Goal: Information Seeking & Learning: Check status

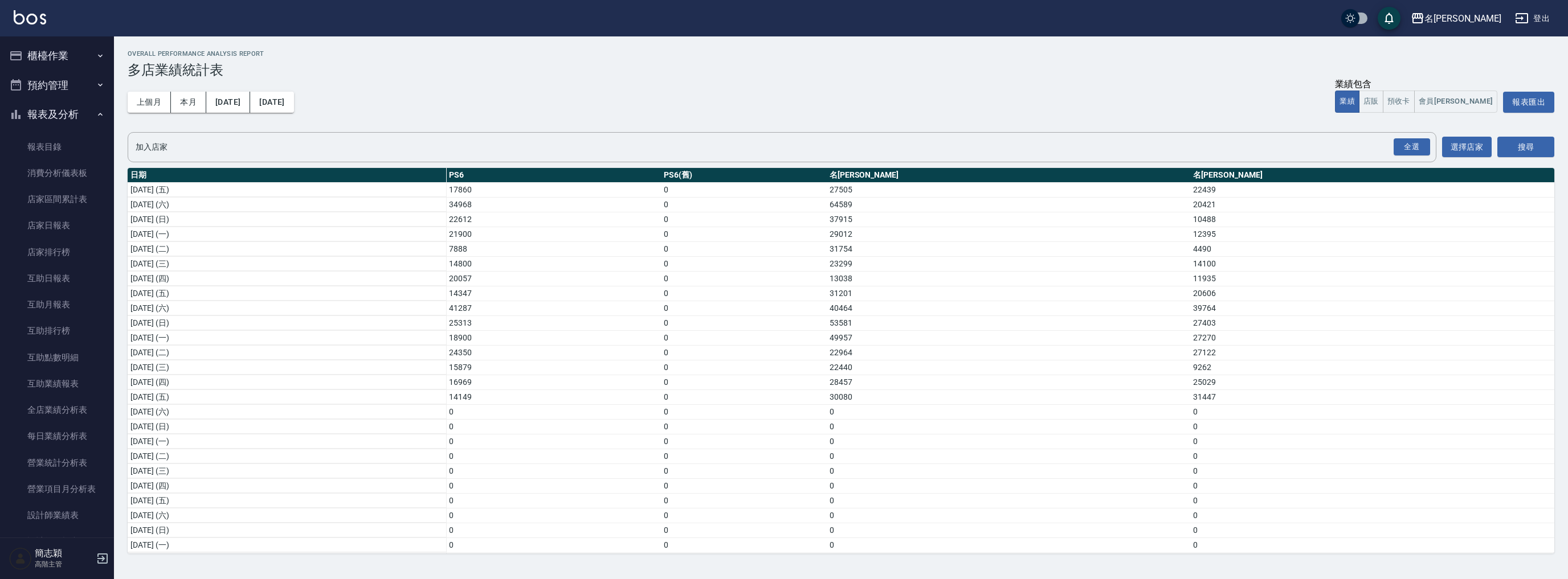
scroll to position [150, 0]
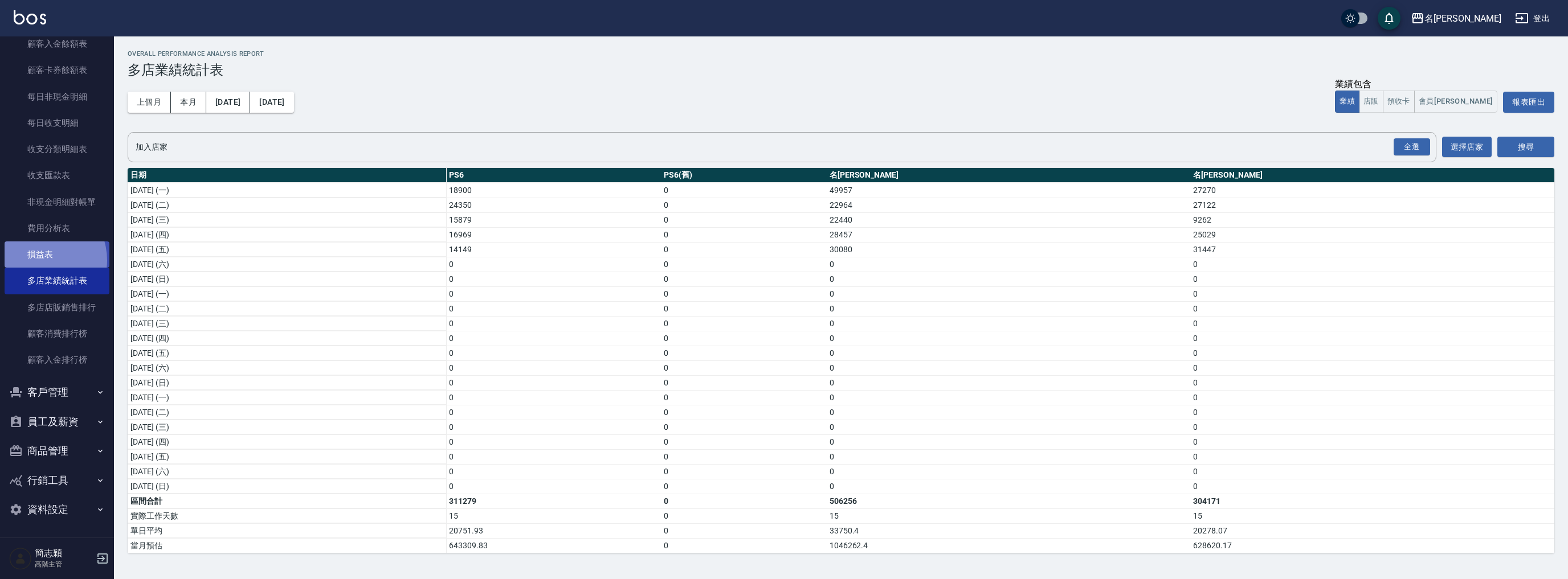
click at [39, 260] on link "損益表" at bounding box center [57, 255] width 105 height 26
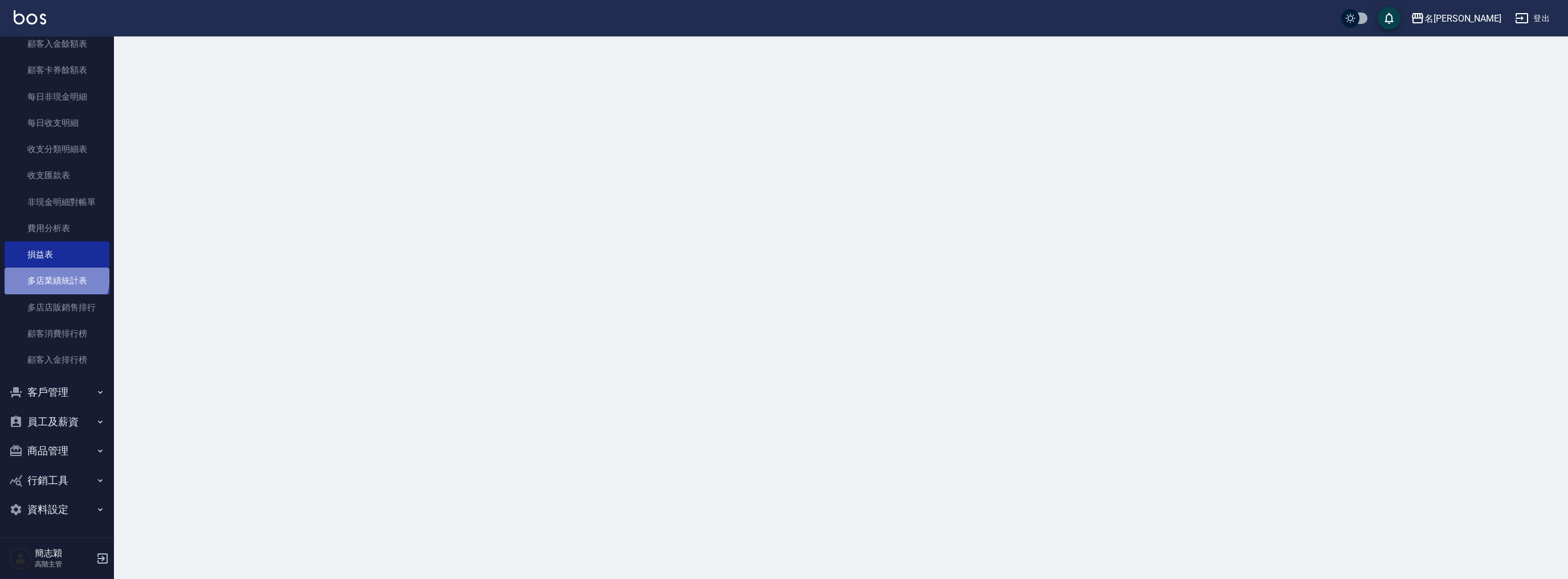
click at [56, 276] on link "多店業績統計表" at bounding box center [57, 281] width 105 height 26
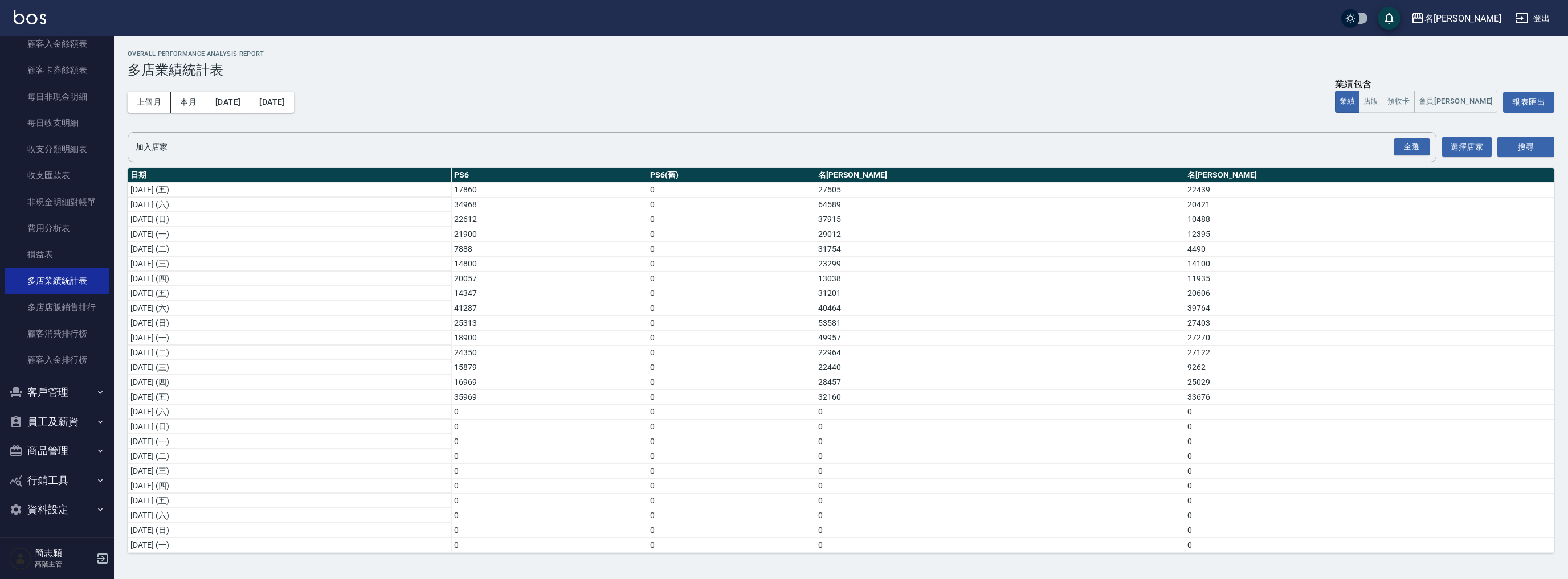
scroll to position [150, 0]
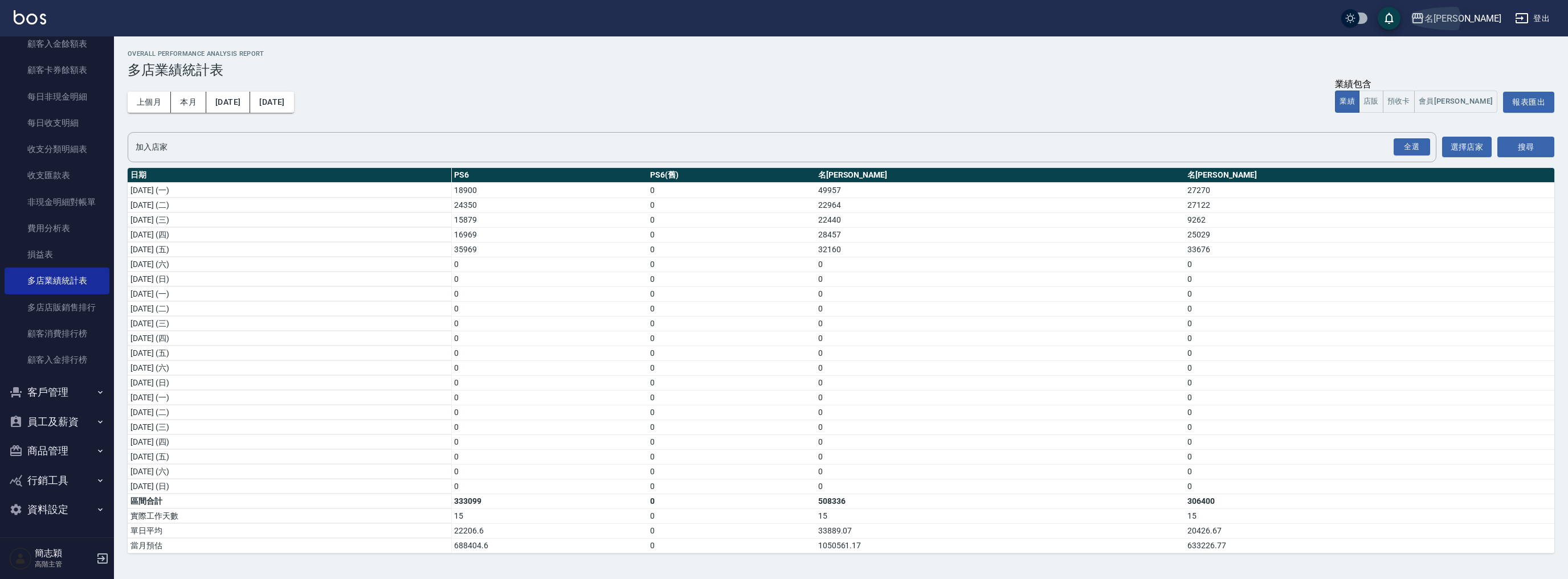
click at [1474, 12] on div "名[PERSON_NAME]" at bounding box center [1462, 19] width 77 height 15
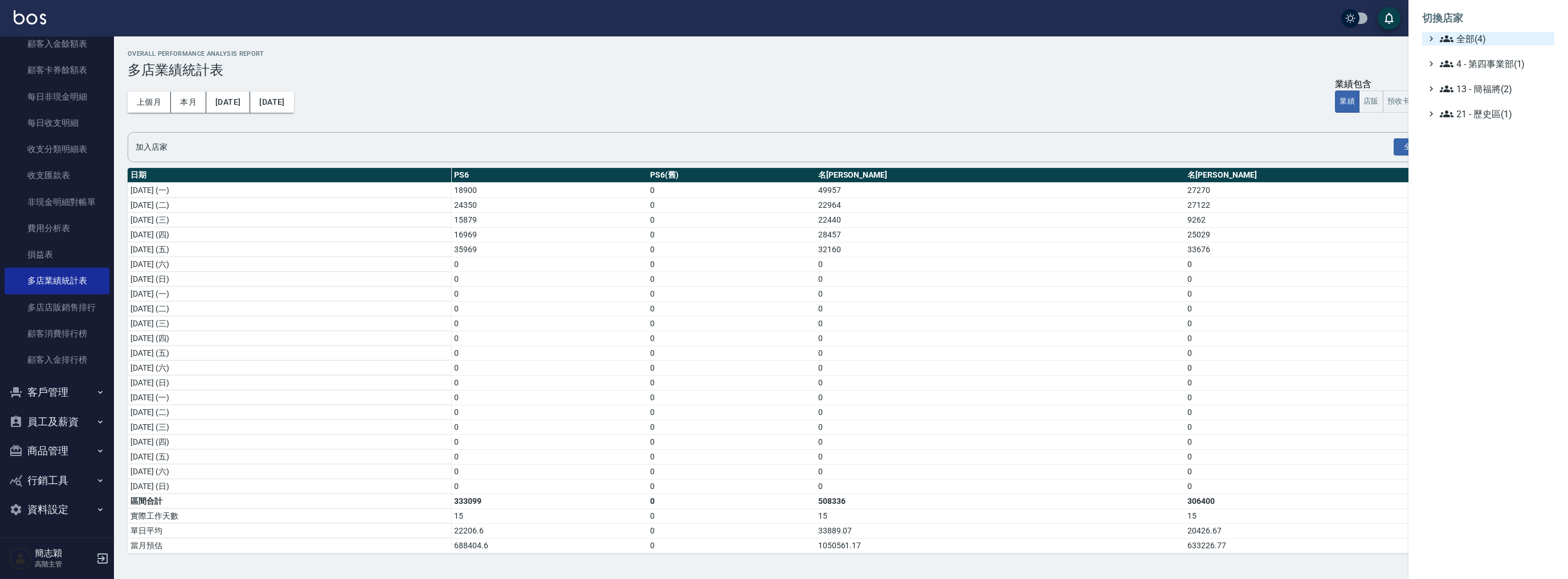
click at [1471, 38] on span "全部(4)" at bounding box center [1494, 39] width 110 height 14
click at [1485, 95] on span "名[PERSON_NAME]" at bounding box center [1493, 91] width 111 height 14
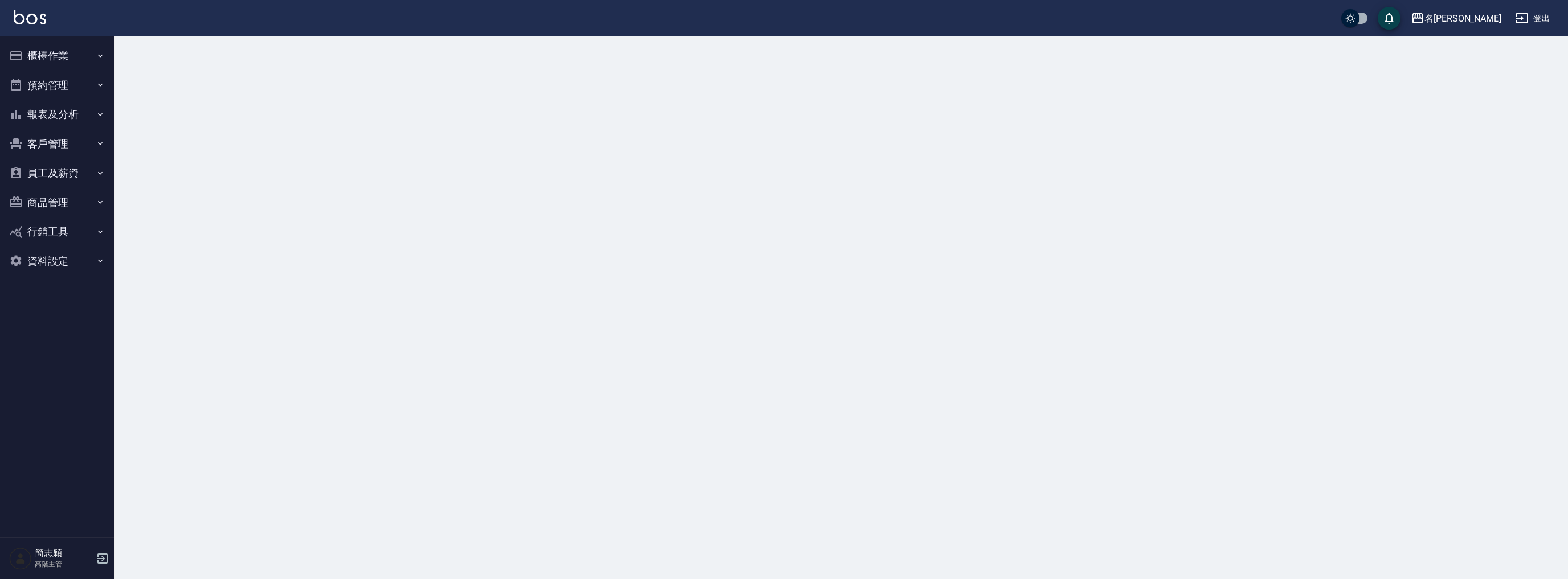
click at [59, 115] on button "報表及分析" at bounding box center [57, 114] width 105 height 30
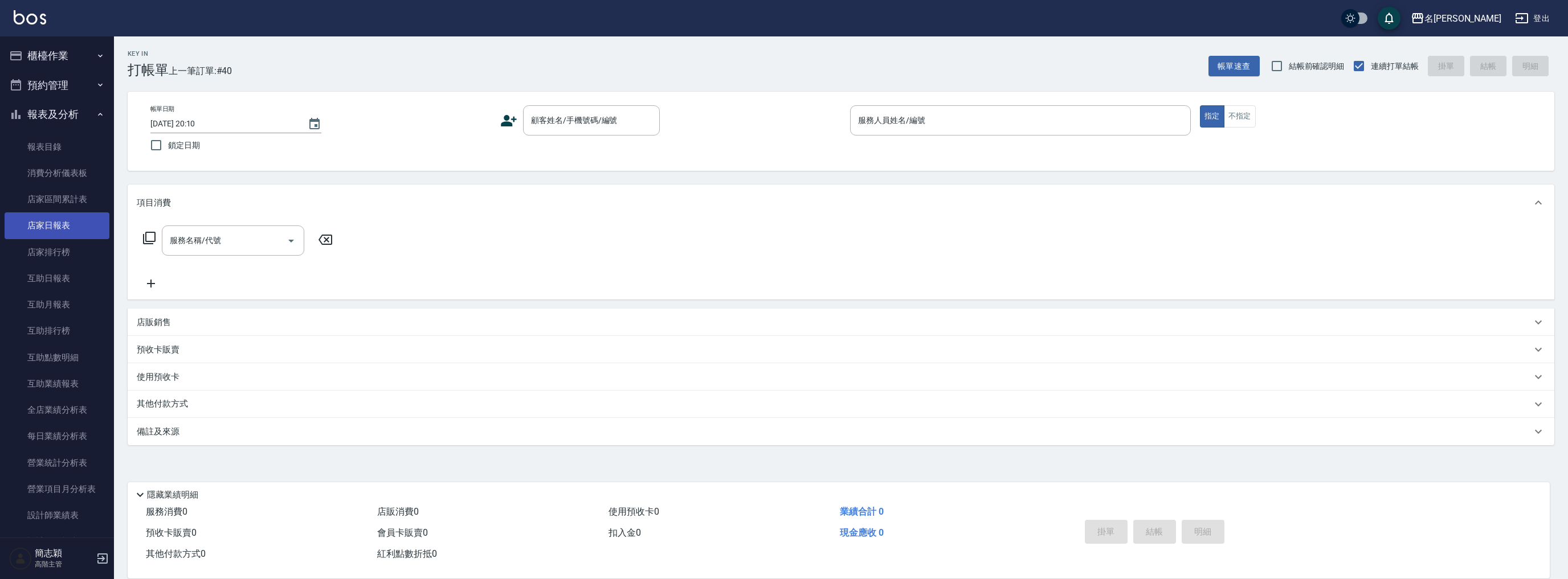
click at [74, 227] on link "店家日報表" at bounding box center [57, 226] width 105 height 26
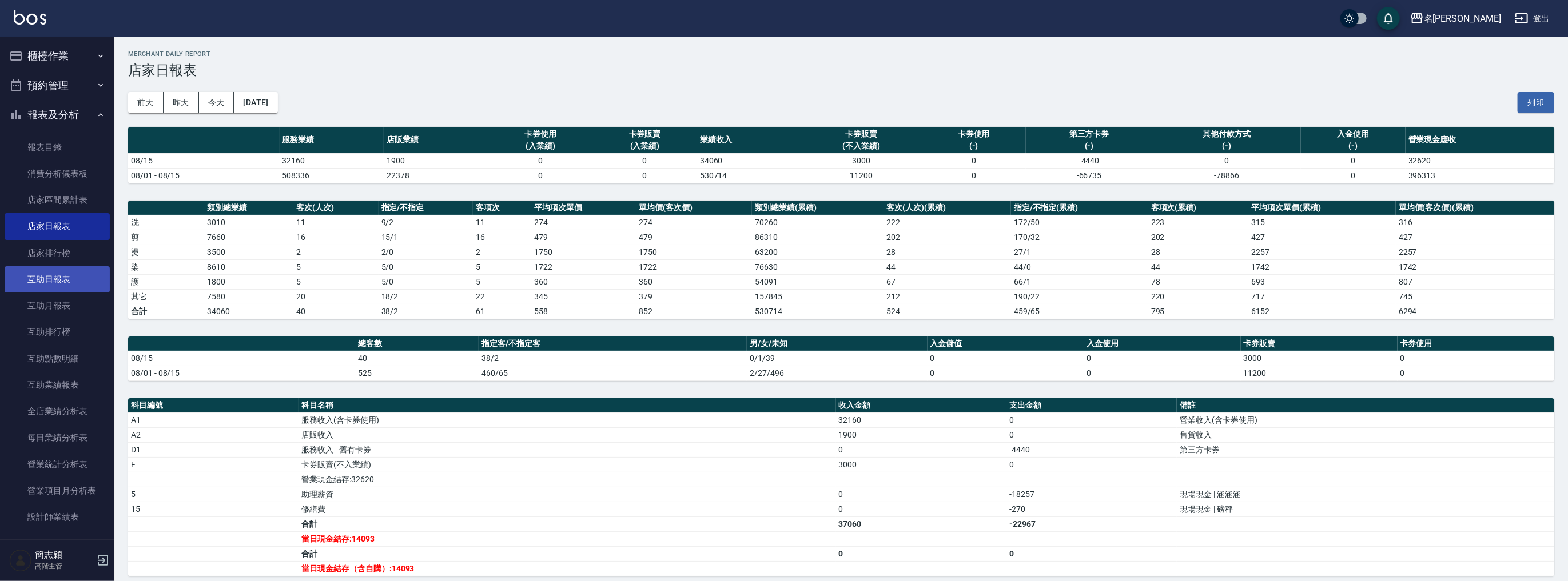
click at [65, 278] on link "互助日報表" at bounding box center [57, 279] width 105 height 26
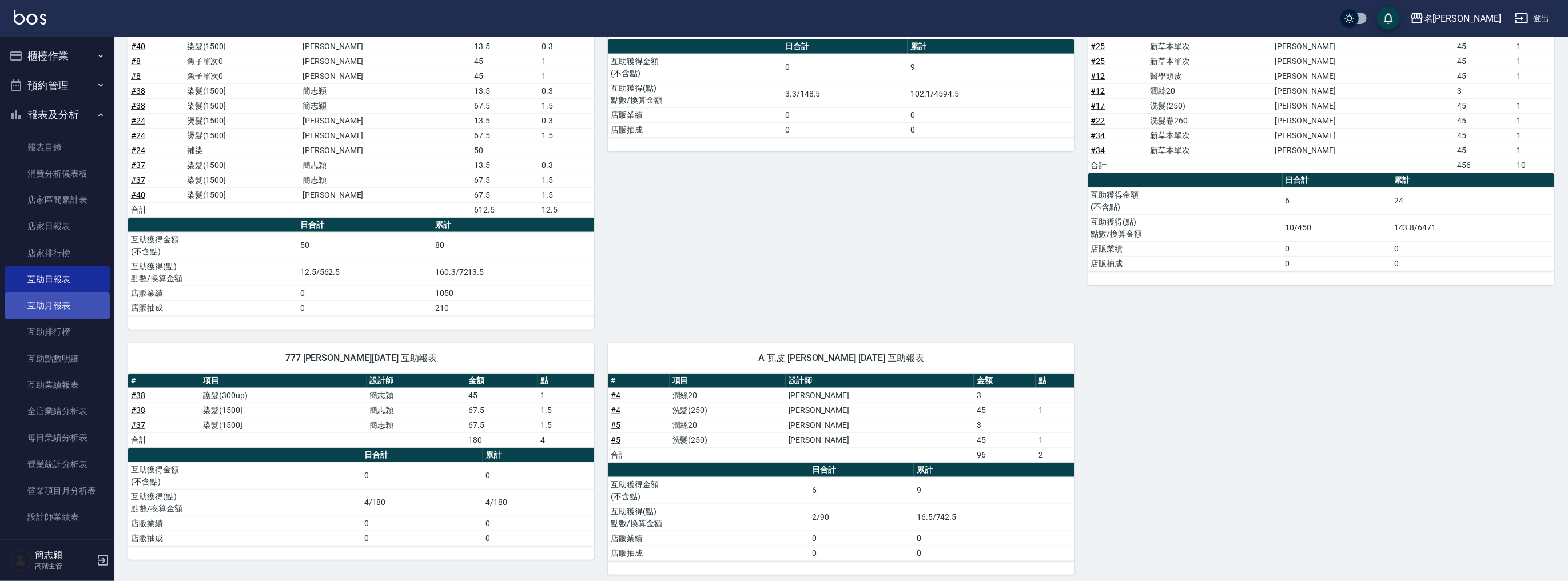
scroll to position [213, 0]
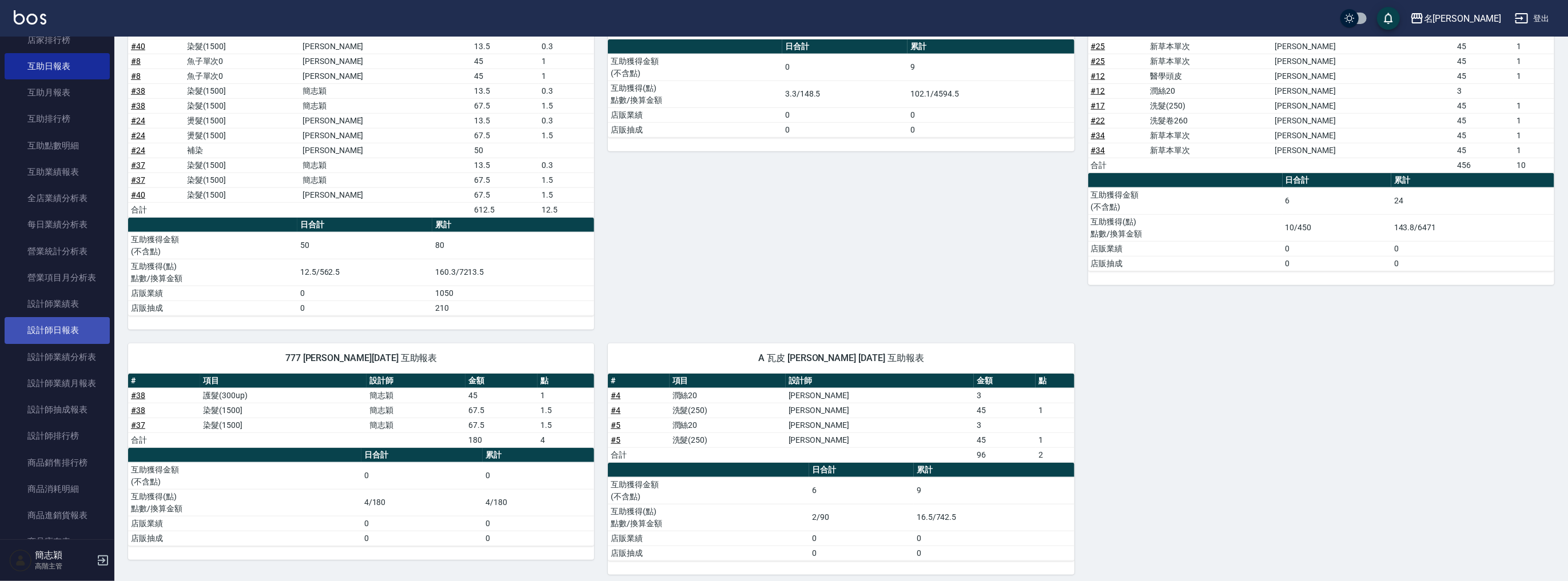
click at [73, 333] on link "設計師日報表" at bounding box center [57, 330] width 105 height 26
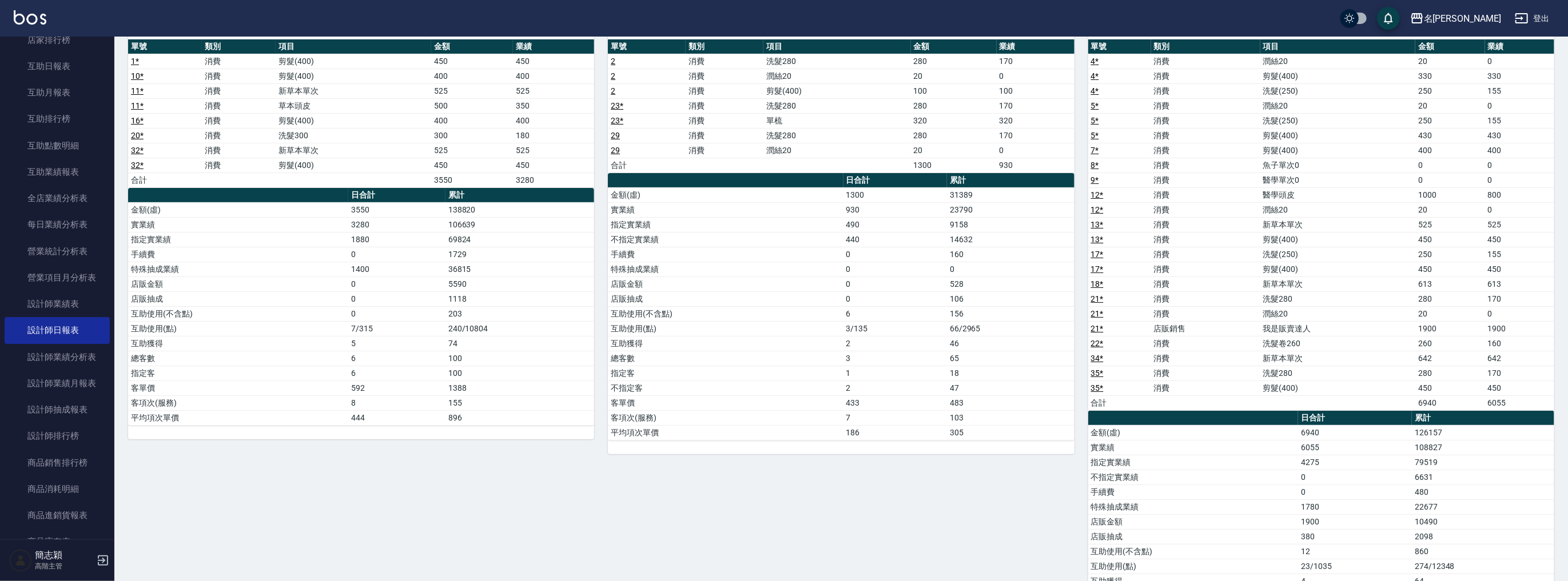
scroll to position [106, 0]
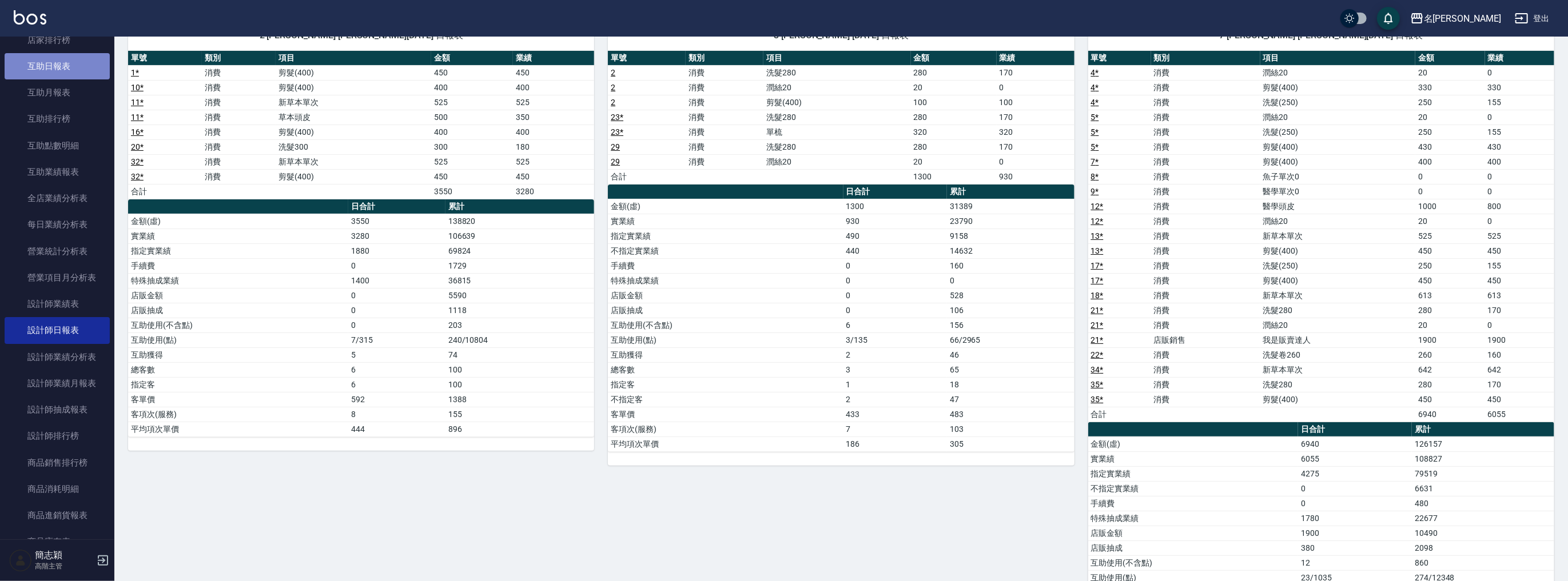
click at [61, 69] on link "互助日報表" at bounding box center [57, 67] width 105 height 26
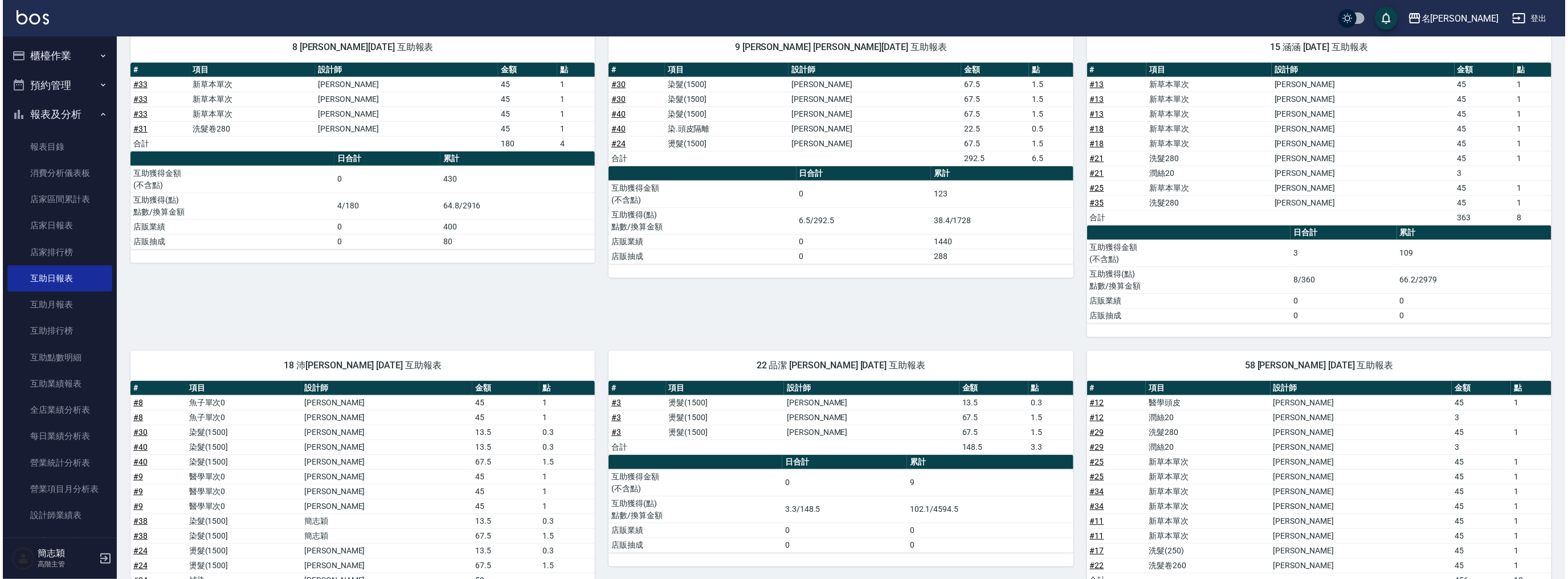
scroll to position [278, 0]
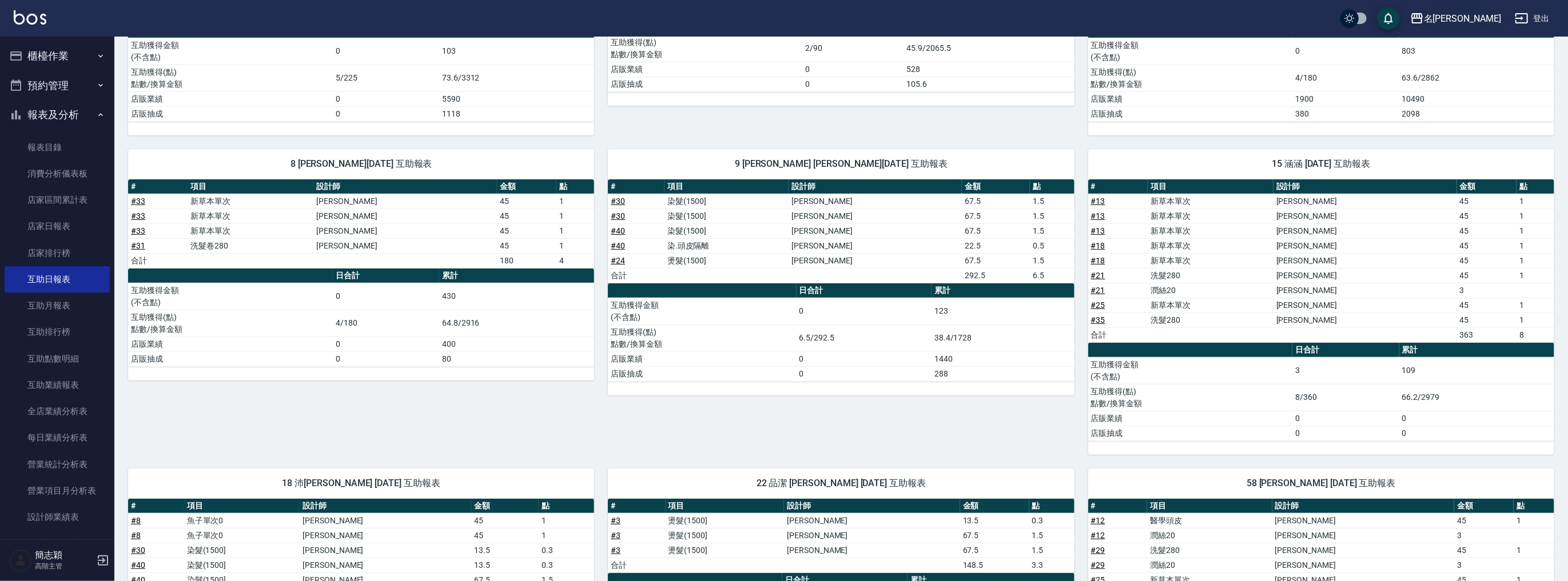
click at [1485, 12] on div "名[PERSON_NAME]" at bounding box center [1463, 19] width 77 height 15
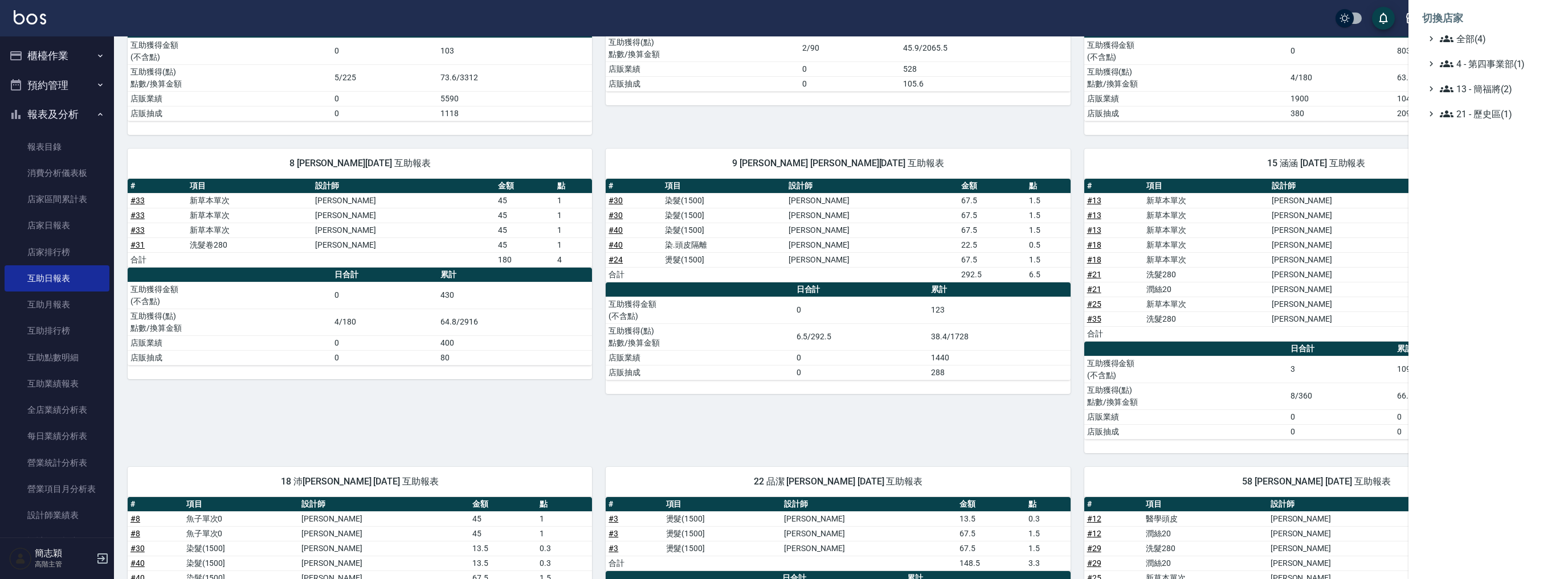
click at [1455, 31] on li "切換店家" at bounding box center [1487, 18] width 132 height 28
click at [1458, 36] on span "全部(4)" at bounding box center [1494, 39] width 110 height 14
click at [1467, 46] on span "PS6" at bounding box center [1493, 52] width 111 height 14
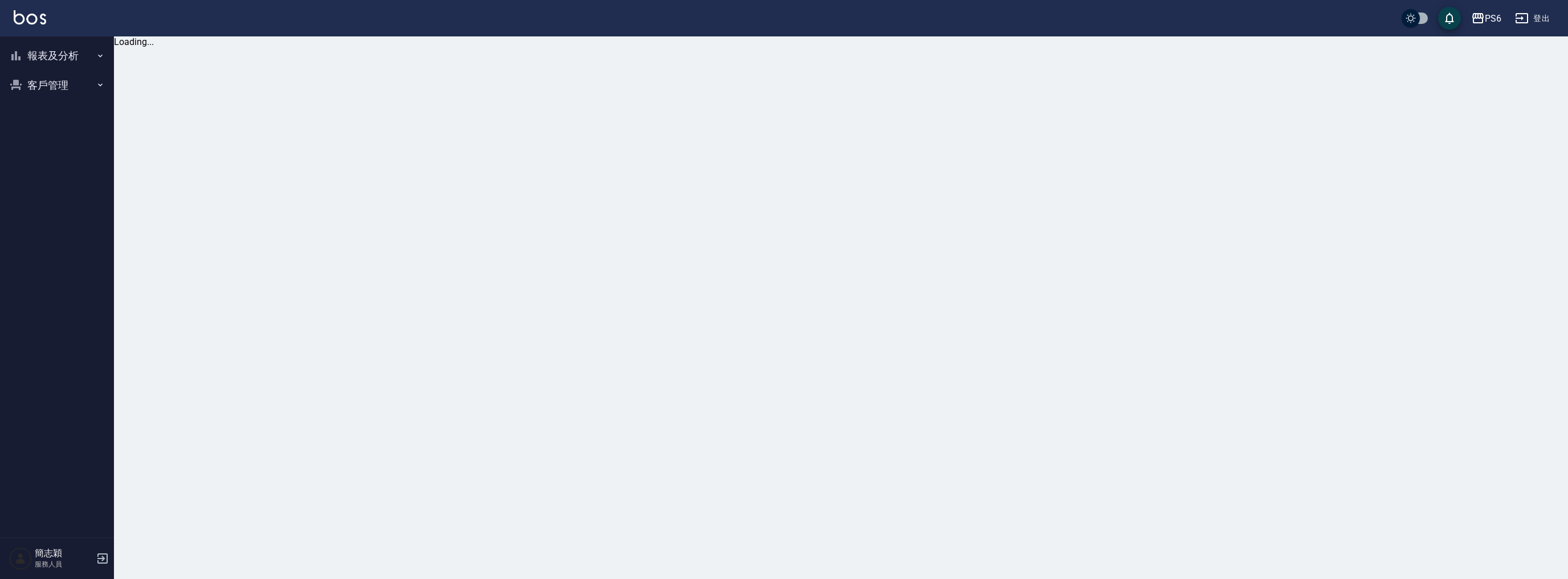
click at [61, 52] on button "報表及分析" at bounding box center [57, 55] width 105 height 30
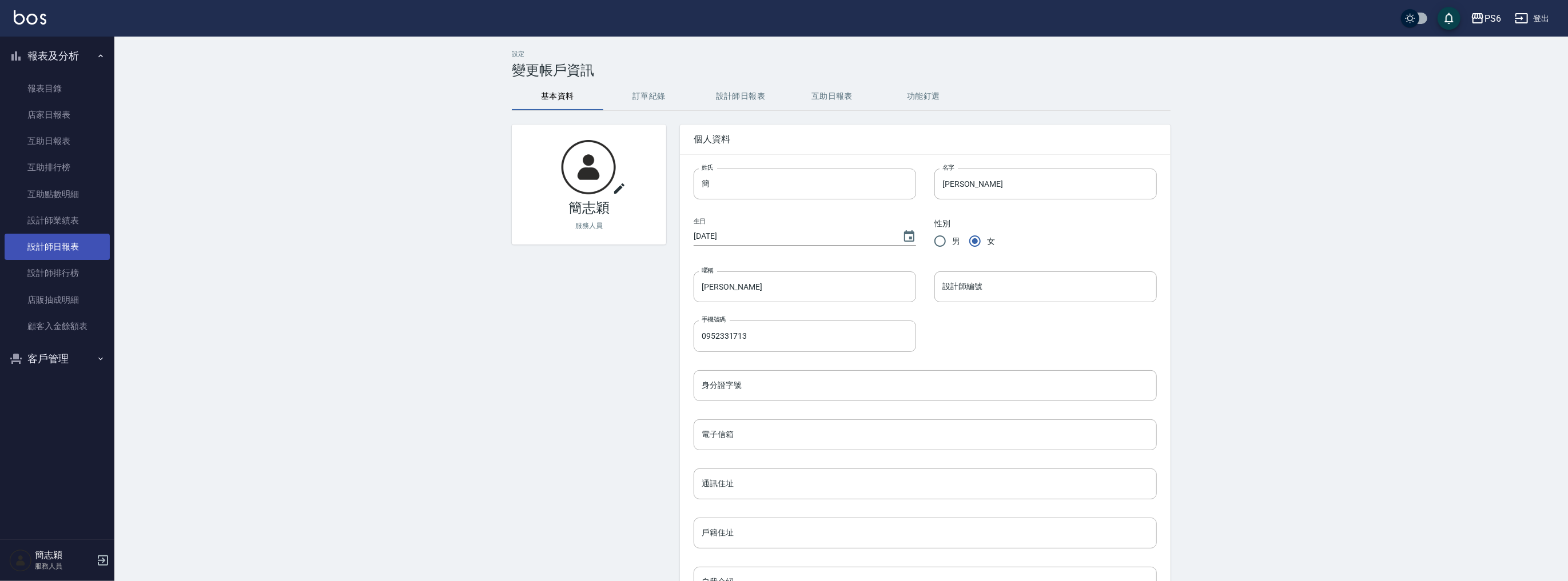
click at [73, 248] on link "設計師日報表" at bounding box center [57, 247] width 105 height 26
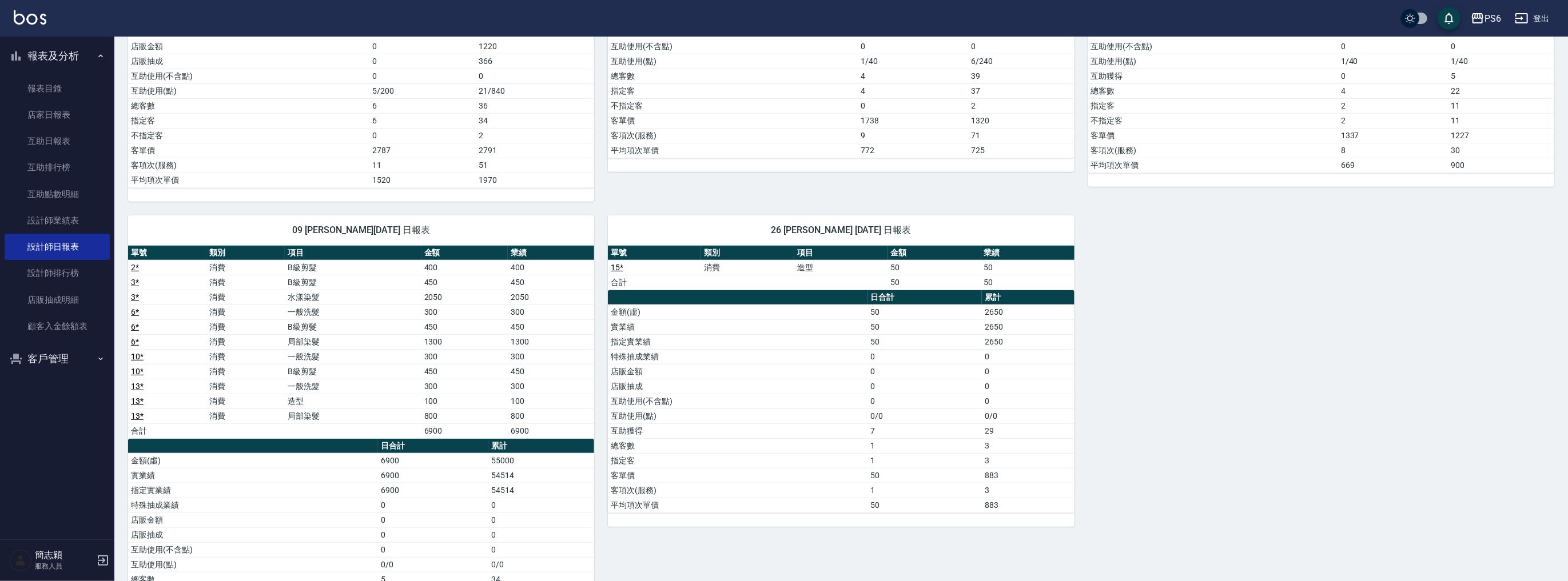
scroll to position [487, 0]
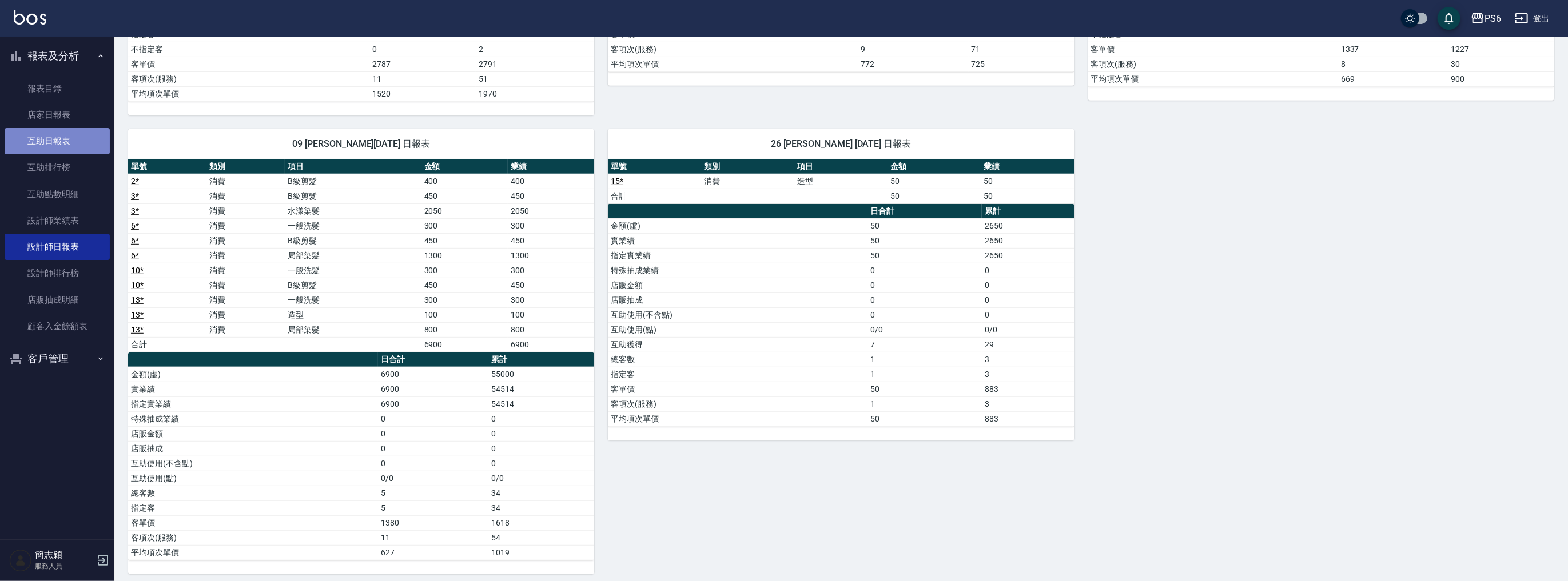
click at [63, 136] on link "互助日報表" at bounding box center [57, 141] width 105 height 26
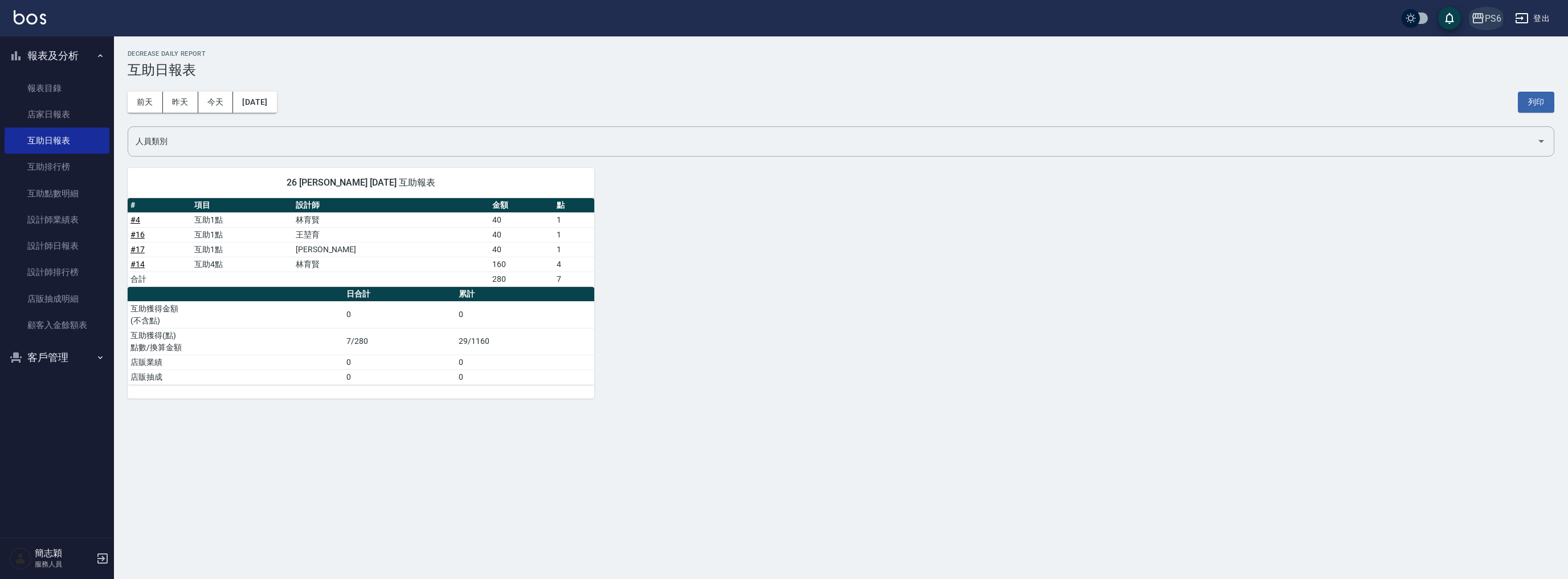
click at [1486, 23] on div "PS6" at bounding box center [1492, 19] width 17 height 15
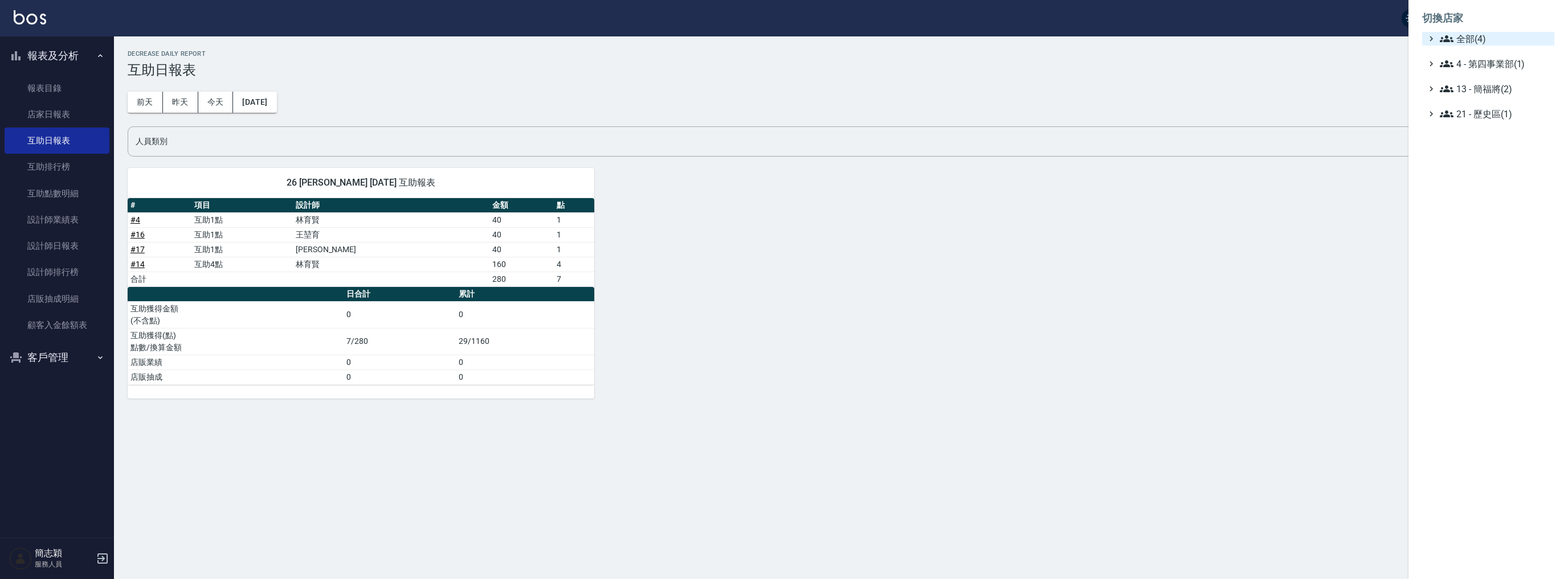
click at [1479, 43] on span "全部(4)" at bounding box center [1494, 39] width 110 height 14
click at [1487, 111] on span "名[PERSON_NAME]" at bounding box center [1493, 110] width 111 height 14
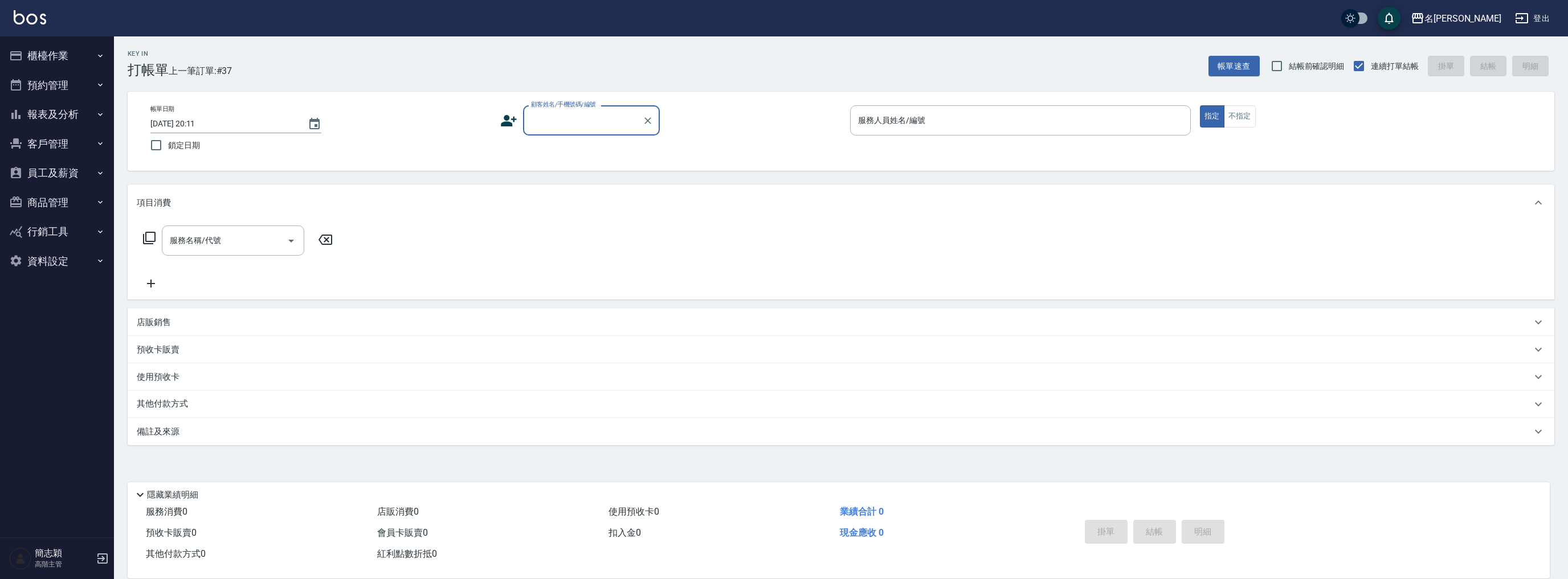
click at [63, 114] on button "報表及分析" at bounding box center [57, 114] width 105 height 30
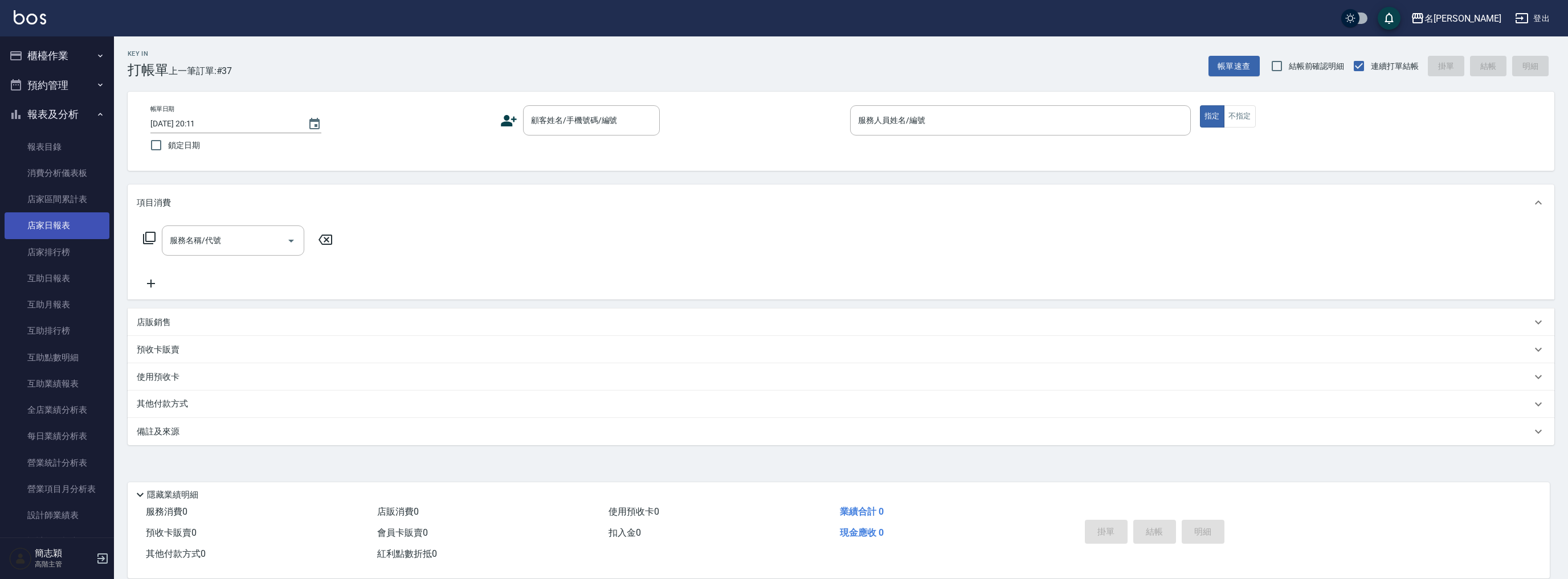
click at [80, 228] on link "店家日報表" at bounding box center [57, 226] width 105 height 26
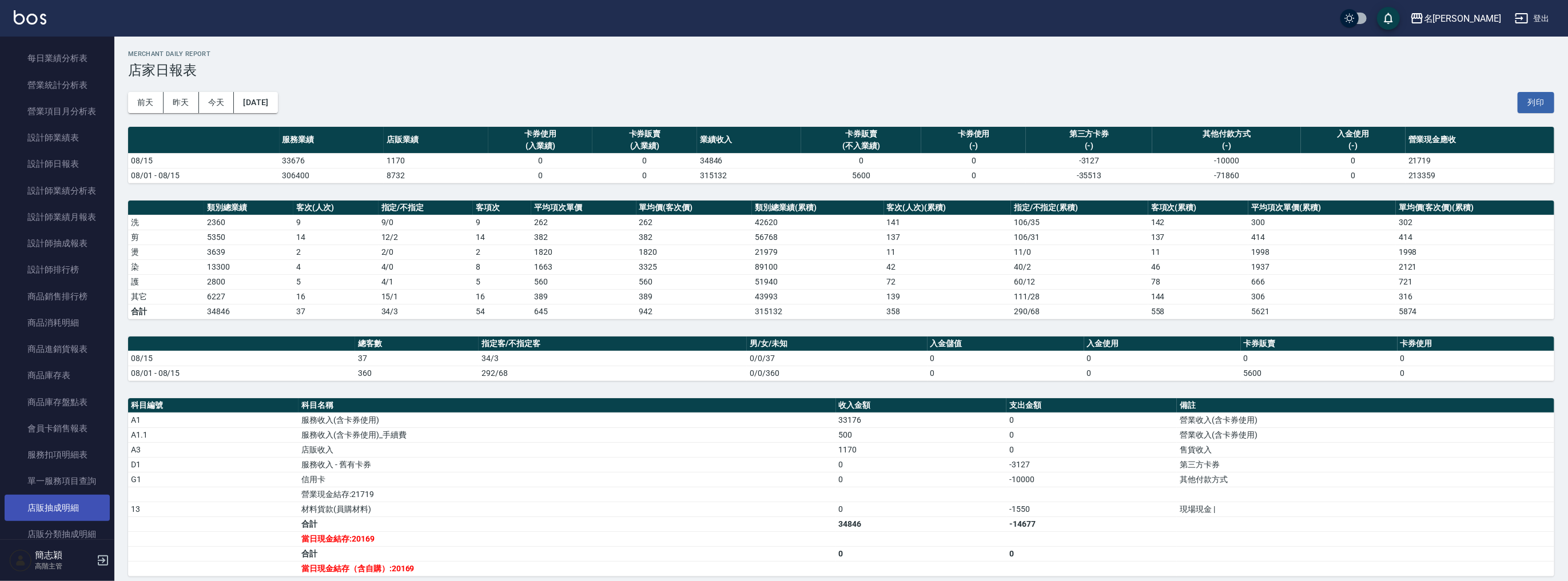
scroll to position [320, 0]
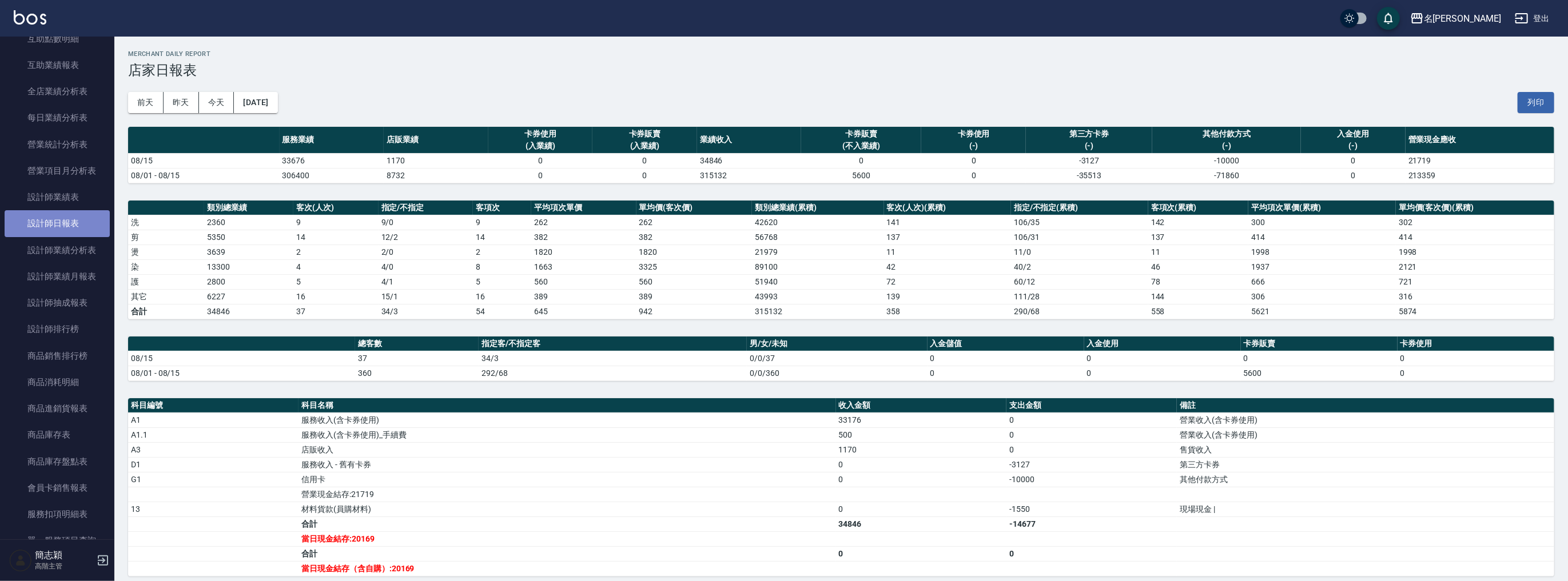
click at [72, 227] on link "設計師日報表" at bounding box center [57, 224] width 105 height 26
